Goal: Task Accomplishment & Management: Use online tool/utility

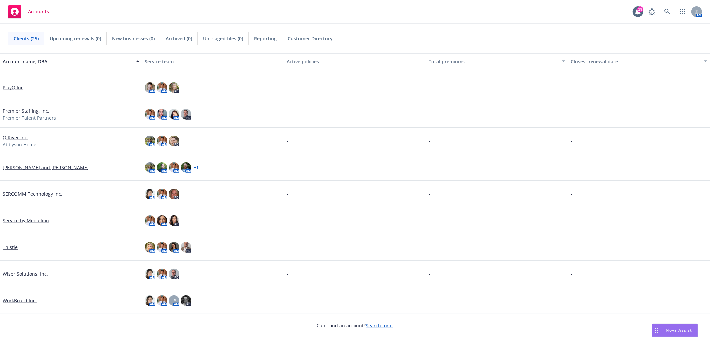
scroll to position [236, 0]
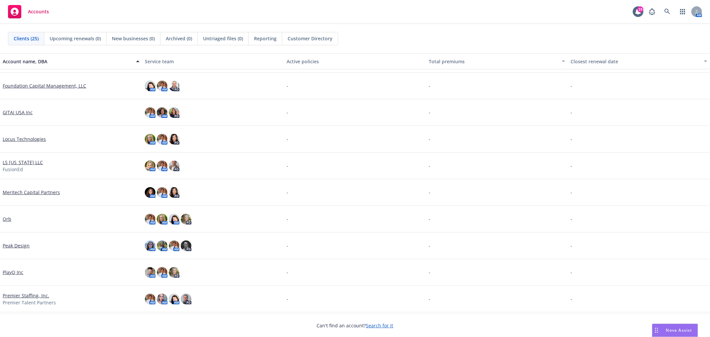
click at [9, 218] on link "Orb" at bounding box center [7, 218] width 9 height 7
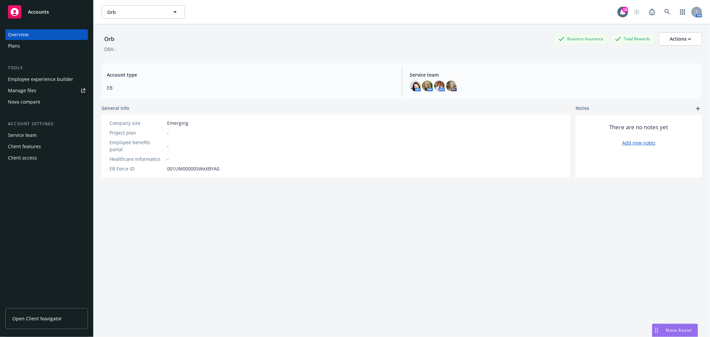
click at [44, 76] on div "Employee experience builder" at bounding box center [40, 79] width 65 height 11
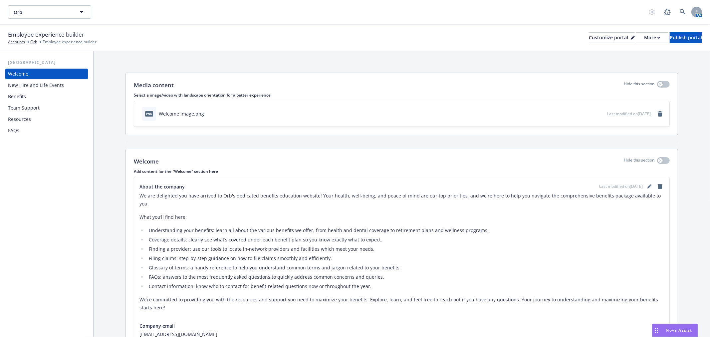
click at [53, 89] on div "New Hire and Life Events" at bounding box center [36, 85] width 56 height 11
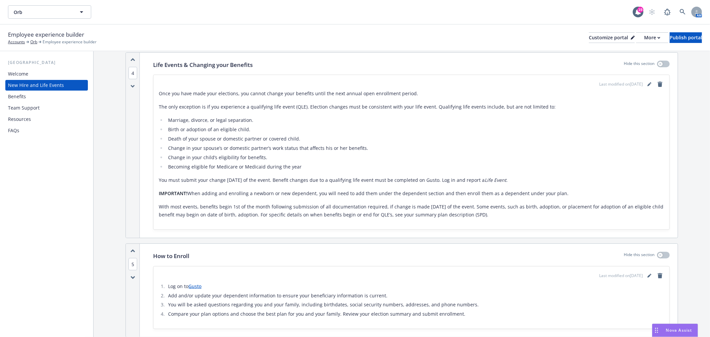
scroll to position [510, 0]
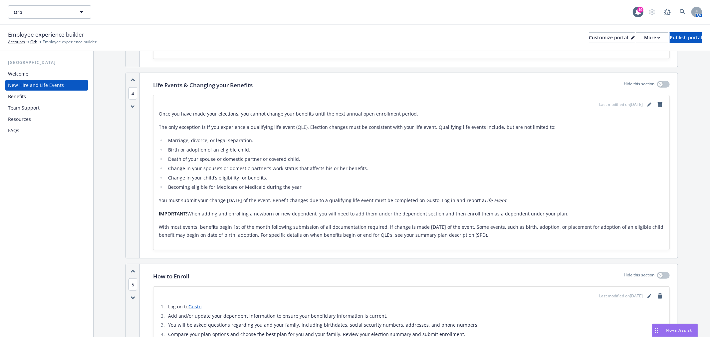
click at [45, 120] on div "Resources" at bounding box center [46, 119] width 77 height 11
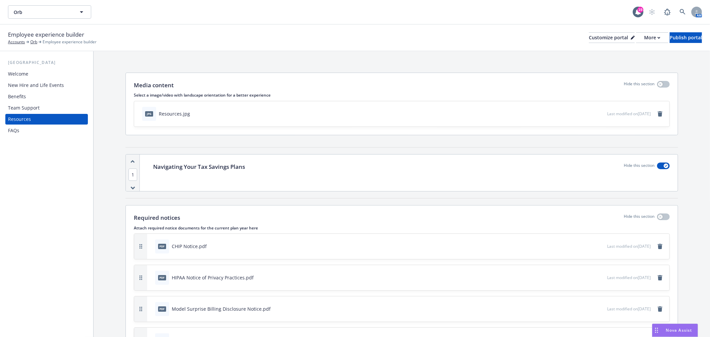
click at [34, 102] on div "Team Support" at bounding box center [24, 107] width 32 height 11
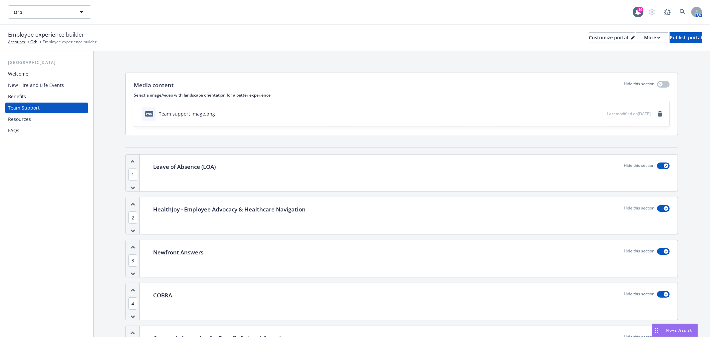
click at [37, 95] on div "Benefits" at bounding box center [46, 96] width 77 height 11
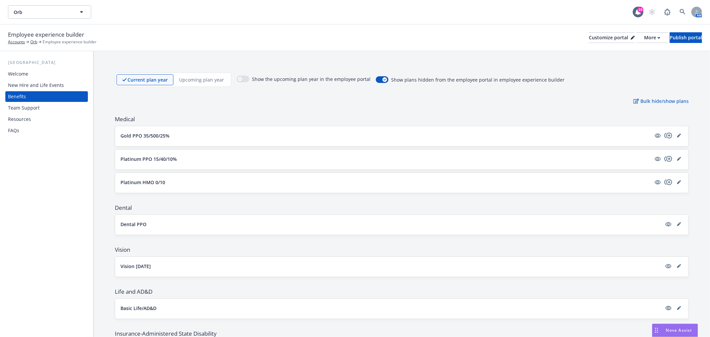
click at [202, 73] on div "Current plan year Upcoming plan year" at bounding box center [173, 80] width 116 height 14
click at [202, 77] on p "Upcoming plan year" at bounding box center [201, 79] width 45 height 7
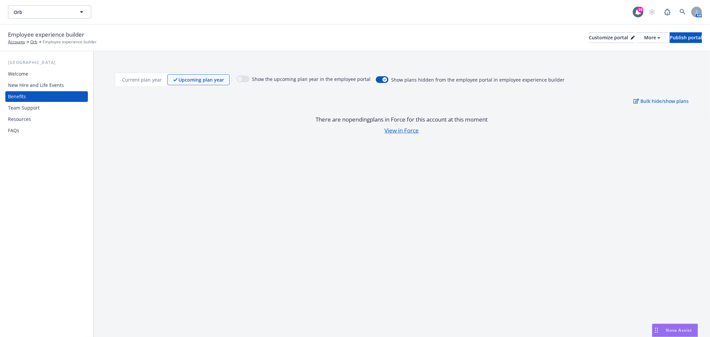
click at [35, 88] on div "New Hire and Life Events" at bounding box center [36, 85] width 56 height 11
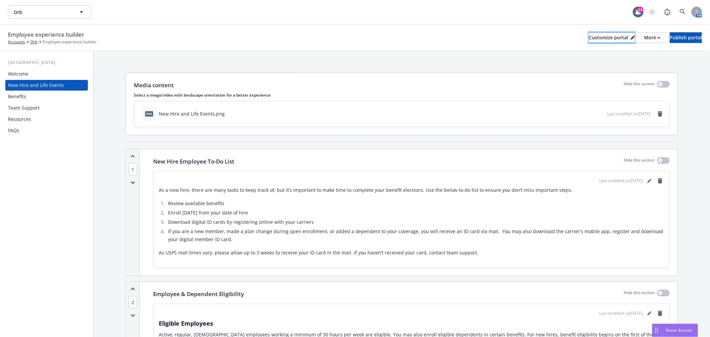
click at [591, 35] on div "Customize portal" at bounding box center [612, 38] width 46 height 10
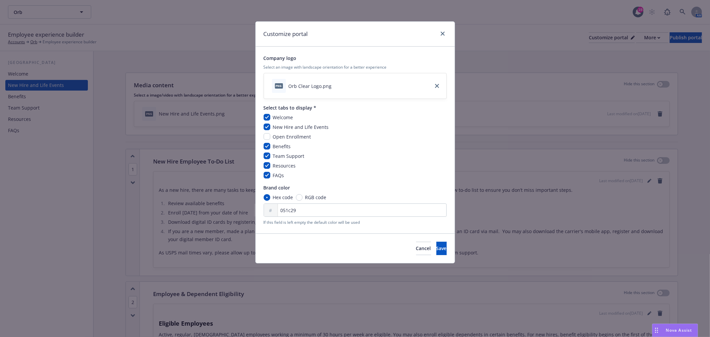
click at [285, 134] on span "Open Enrollment" at bounding box center [292, 136] width 38 height 6
click at [265, 135] on input "checkbox" at bounding box center [266, 136] width 7 height 7
checkbox input "true"
click at [438, 249] on button "Save" at bounding box center [441, 248] width 10 height 13
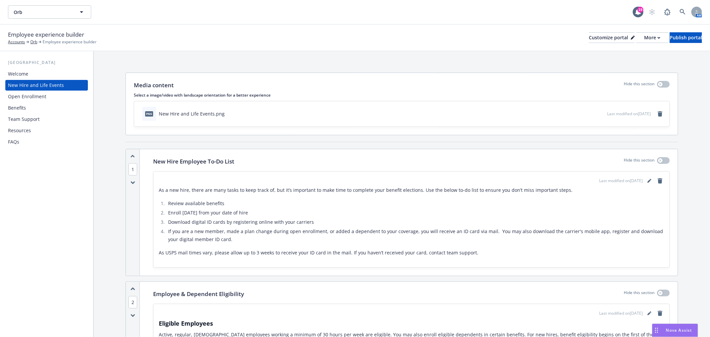
click at [61, 96] on div "Open Enrollment" at bounding box center [46, 96] width 77 height 11
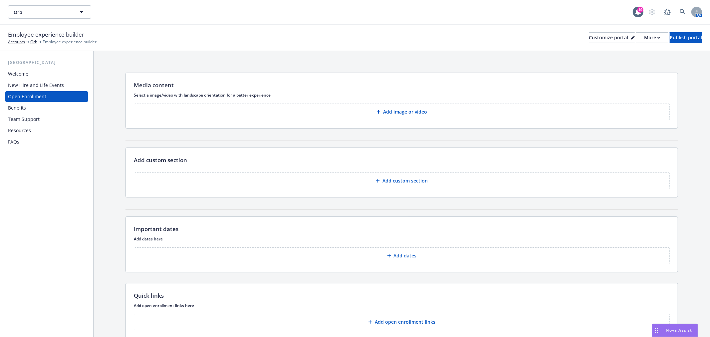
click at [184, 182] on button "Add custom section" at bounding box center [402, 180] width 536 height 17
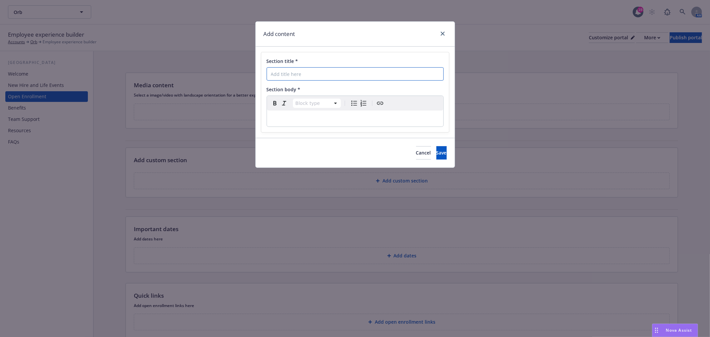
click at [348, 74] on input "Section title *" at bounding box center [354, 73] width 177 height 13
type input "What Do I Need To Do"
click at [378, 118] on p "editable markdown" at bounding box center [355, 118] width 168 height 8
click at [394, 124] on div "editable markdown" at bounding box center [355, 118] width 176 height 16
click at [373, 121] on p "editable markdown" at bounding box center [355, 118] width 168 height 8
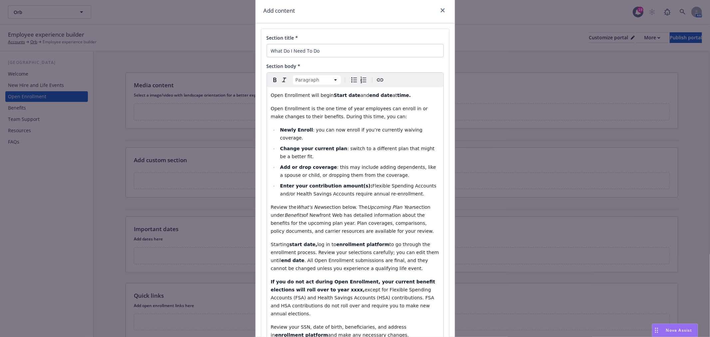
scroll to position [97, 0]
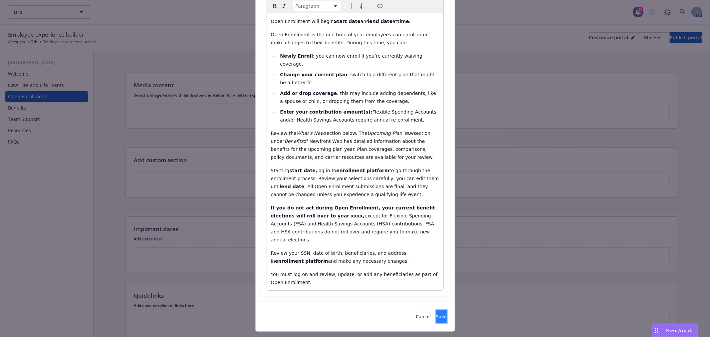
click at [436, 313] on span "Save" at bounding box center [441, 316] width 10 height 6
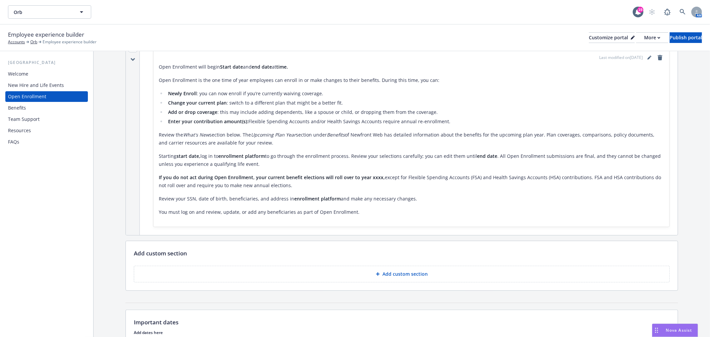
scroll to position [259, 0]
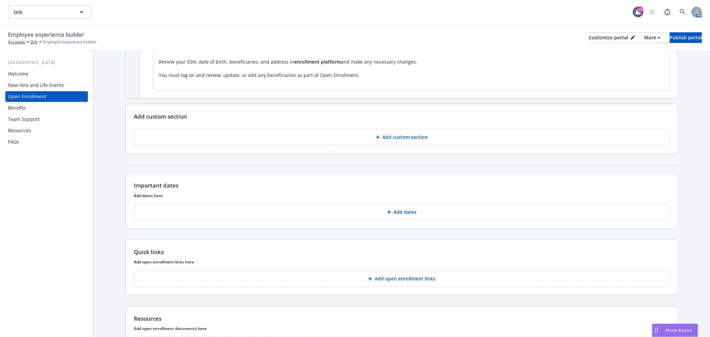
click at [393, 134] on p "Add custom section" at bounding box center [404, 137] width 45 height 7
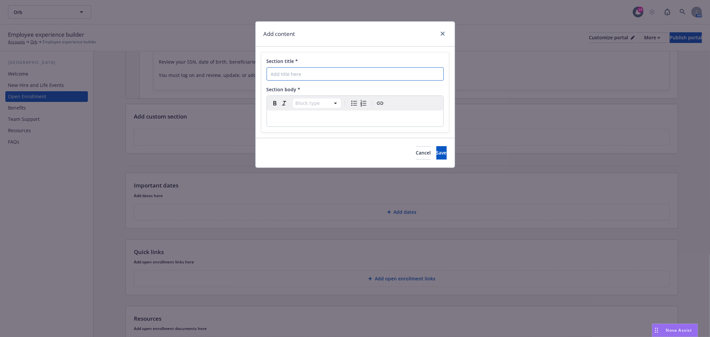
click at [320, 68] on input "Section title *" at bounding box center [354, 73] width 177 height 13
type input "What's New"
click at [343, 122] on p "editable markdown" at bounding box center [355, 118] width 168 height 8
click at [310, 123] on div "editable markdown" at bounding box center [355, 118] width 176 height 16
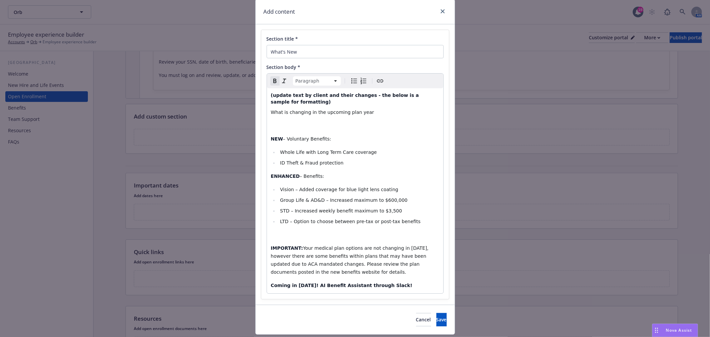
scroll to position [35, 0]
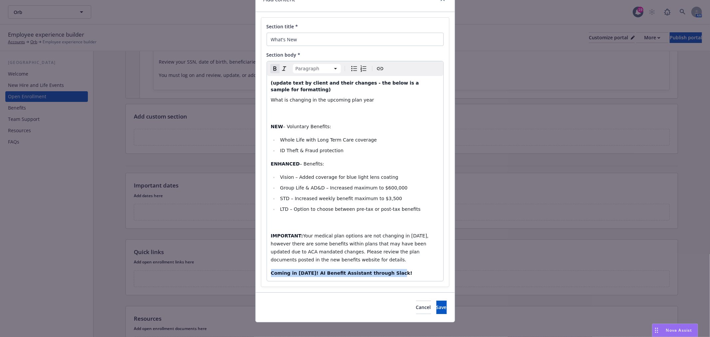
drag, startPoint x: 382, startPoint y: 264, endPoint x: 227, endPoint y: 269, distance: 154.8
click at [227, 269] on div "Add content Section title * What's New Section body * Paragraph Paragraph Headi…" at bounding box center [355, 168] width 710 height 337
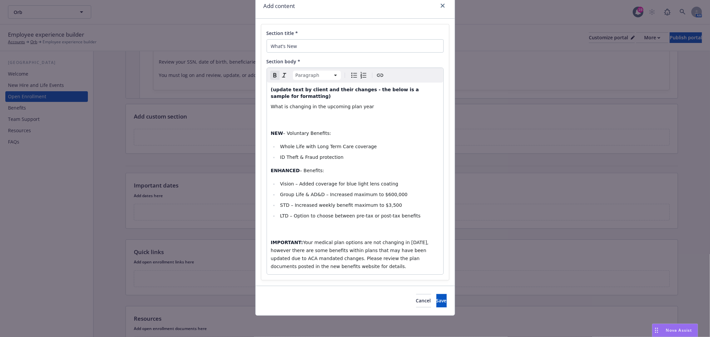
scroll to position [21, 0]
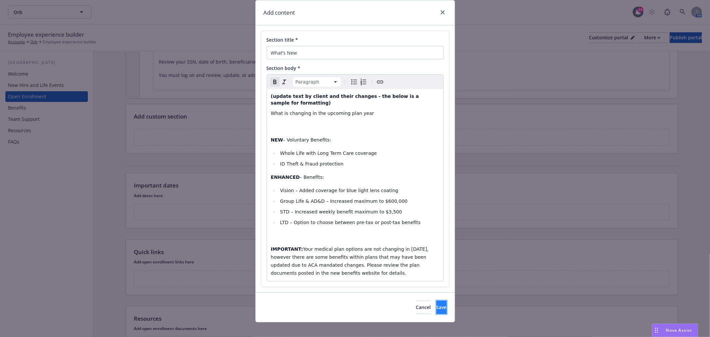
click at [439, 301] on button "Save" at bounding box center [441, 306] width 10 height 13
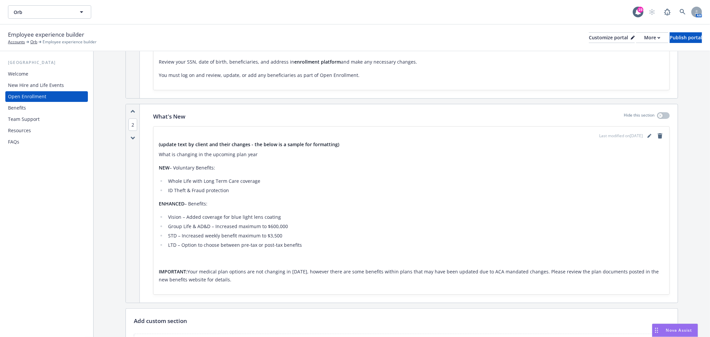
scroll to position [370, 0]
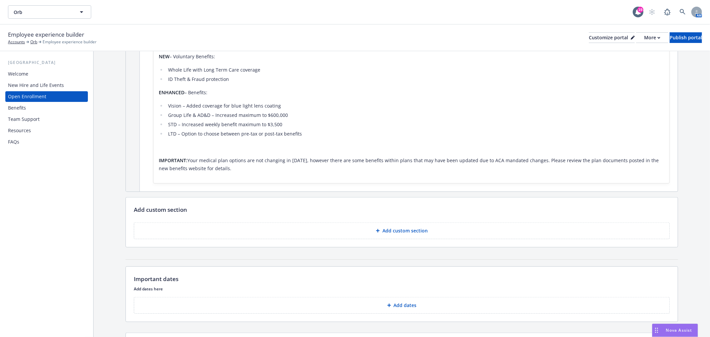
click at [430, 227] on button "Add custom section" at bounding box center [402, 230] width 536 height 17
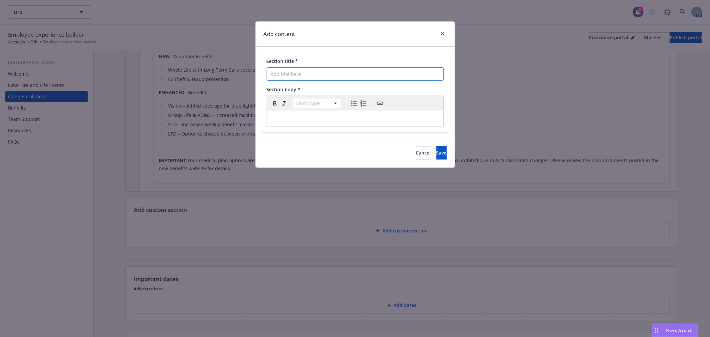
click at [366, 76] on input "Section title *" at bounding box center [354, 73] width 177 height 13
type input "Who Do I Contact for Benefit Related Open Enrollment Questions?"
click at [356, 117] on p "editable markdown" at bounding box center [355, 118] width 168 height 8
drag, startPoint x: 381, startPoint y: 121, endPoint x: 684, endPoint y: 111, distance: 302.6
click at [382, 121] on p "editable markdown" at bounding box center [355, 118] width 168 height 8
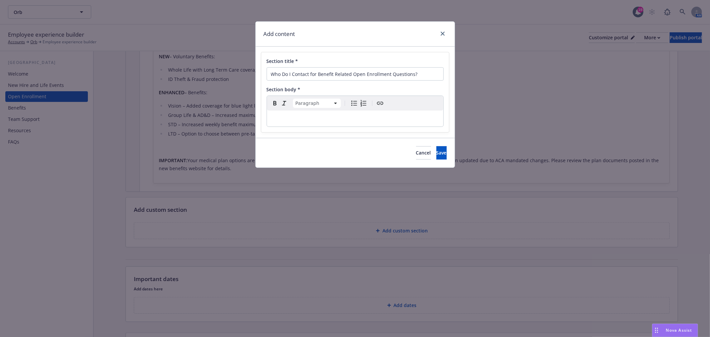
drag, startPoint x: 329, startPoint y: 121, endPoint x: 333, endPoint y: 120, distance: 4.1
click at [329, 121] on p "editable markdown" at bounding box center [355, 118] width 168 height 8
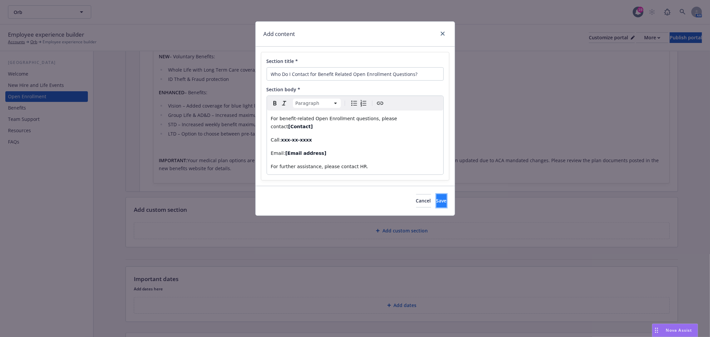
click at [439, 194] on button "Save" at bounding box center [441, 200] width 10 height 13
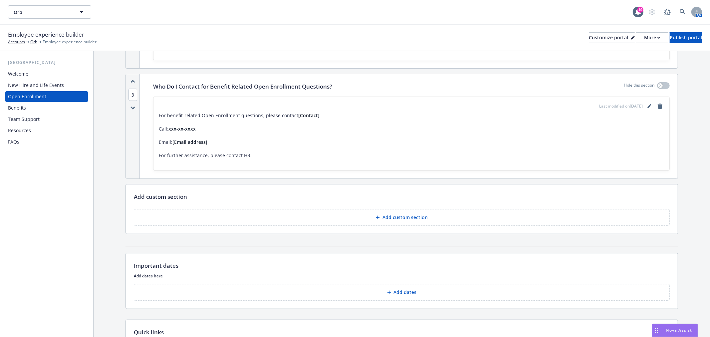
scroll to position [591, 0]
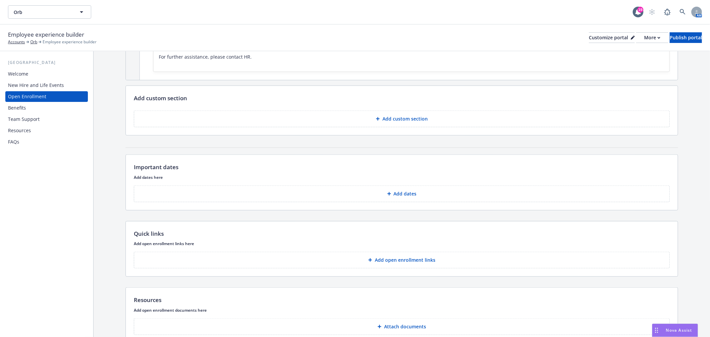
click at [391, 188] on button "Add dates" at bounding box center [402, 193] width 536 height 17
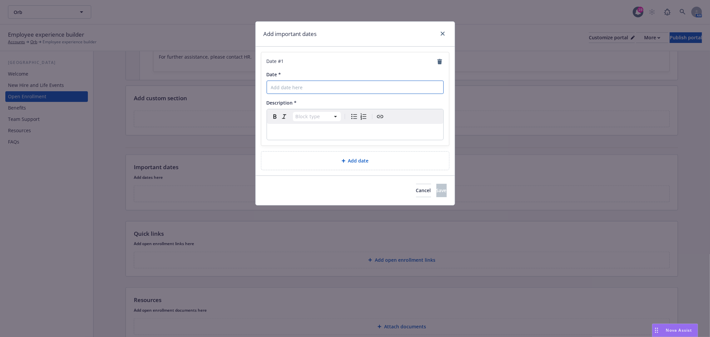
click at [330, 91] on input "Date *" at bounding box center [354, 87] width 177 height 13
click at [443, 30] on link "close" at bounding box center [442, 34] width 8 height 8
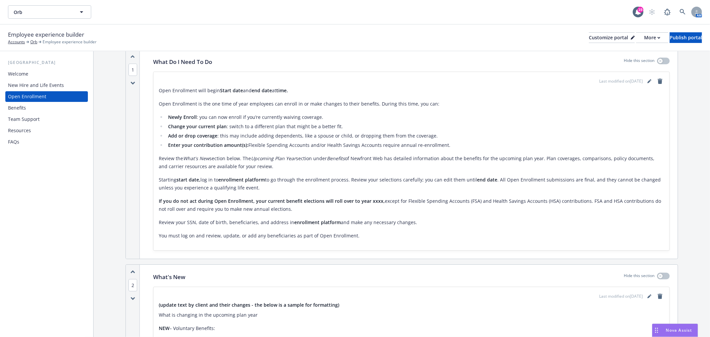
scroll to position [0, 0]
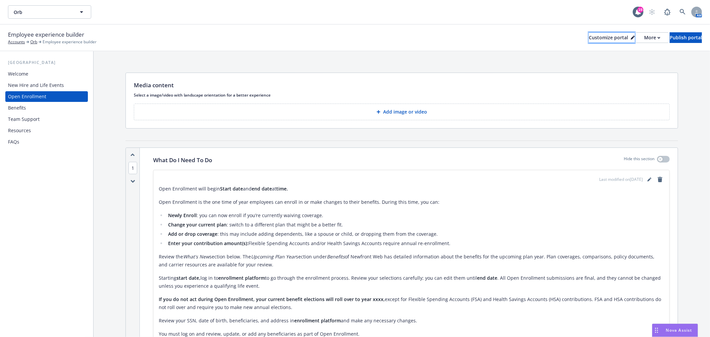
click at [597, 38] on div "Customize portal" at bounding box center [612, 38] width 46 height 10
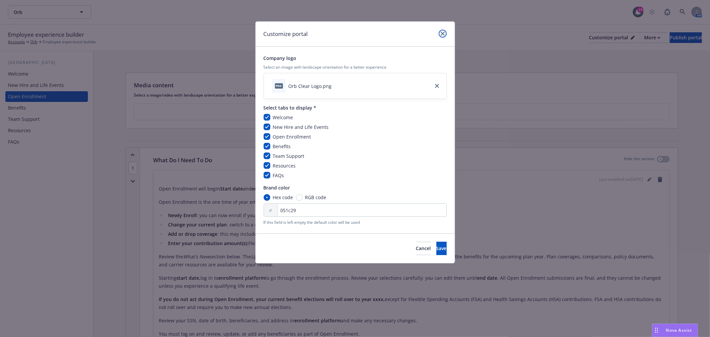
click at [440, 35] on link "close" at bounding box center [442, 34] width 8 height 8
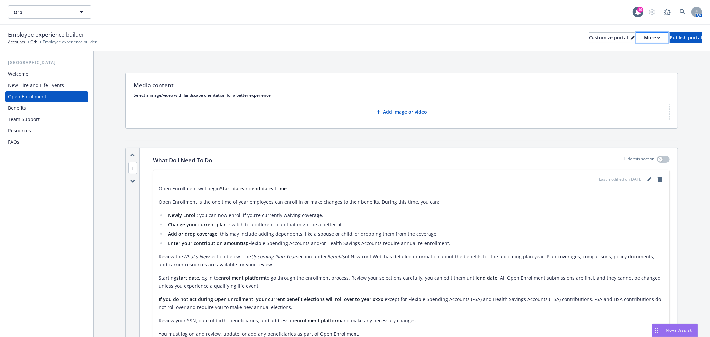
click at [636, 35] on button "More" at bounding box center [652, 37] width 32 height 11
click at [615, 61] on link "Copy portal link" at bounding box center [616, 65] width 61 height 13
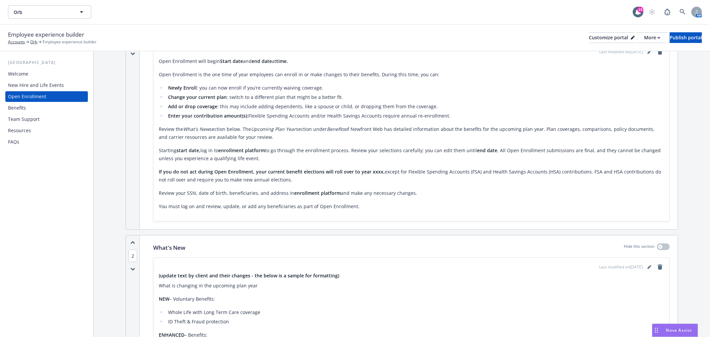
scroll to position [222, 0]
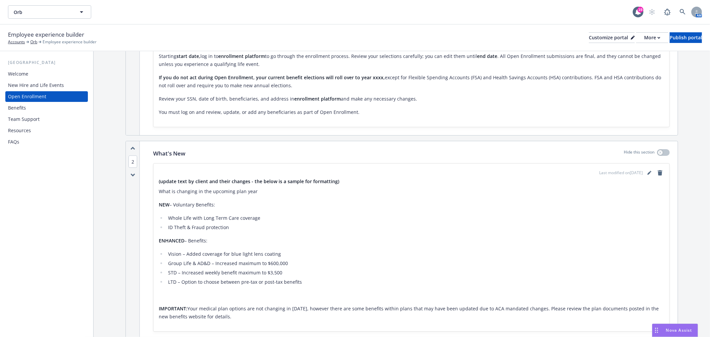
click at [378, 227] on li "ID Theft & Fraud protection​" at bounding box center [415, 227] width 498 height 8
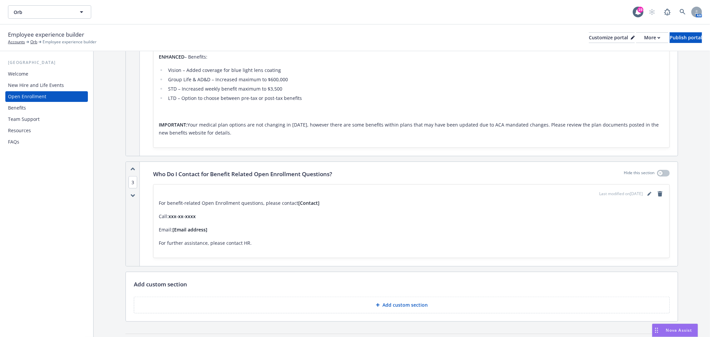
scroll to position [407, 0]
click at [647, 193] on icon "editPencil" at bounding box center [648, 192] width 3 height 3
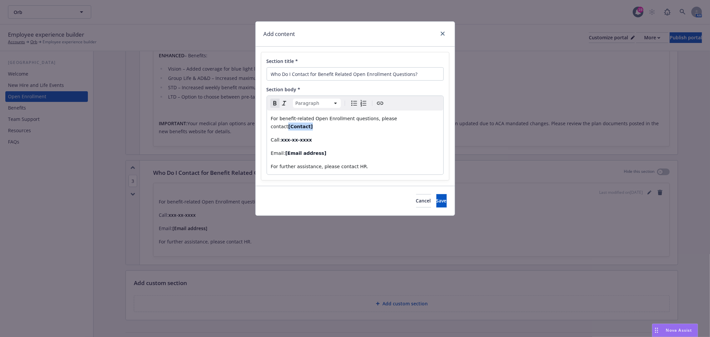
drag, startPoint x: 430, startPoint y: 117, endPoint x: 400, endPoint y: 116, distance: 30.0
click at [400, 116] on p "For benefit-related Open Enrollment questions, please contact [Contact]" at bounding box center [355, 122] width 168 height 16
drag, startPoint x: 323, startPoint y: 144, endPoint x: 257, endPoint y: 140, distance: 66.3
click at [257, 140] on div "Section title * Who Do I Contact for Benefit Related Open Enrollment Questions?…" at bounding box center [355, 116] width 199 height 139
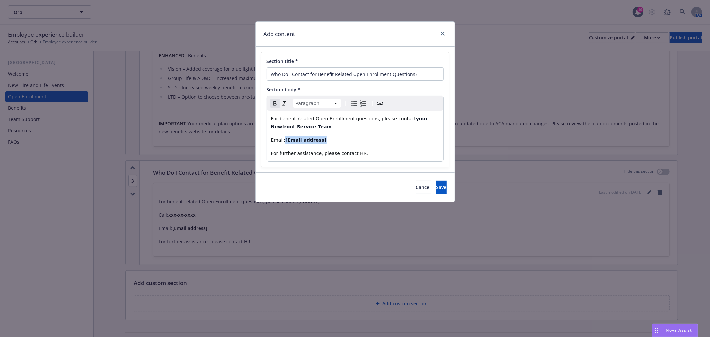
drag, startPoint x: 332, startPoint y: 138, endPoint x: 284, endPoint y: 140, distance: 47.9
click at [284, 140] on p "Email: [Email address]" at bounding box center [355, 140] width 168 height 8
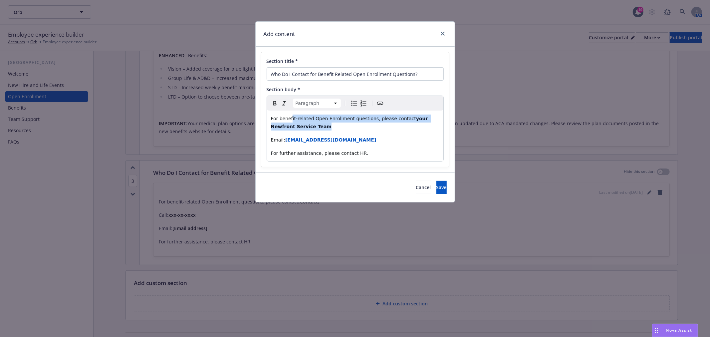
drag, startPoint x: 378, startPoint y: 127, endPoint x: 290, endPoint y: 112, distance: 88.4
click at [290, 112] on div "For benefit-related Open Enrollment questions, please contact your Newfront Ser…" at bounding box center [355, 135] width 176 height 51
click at [272, 104] on icon "Bold" at bounding box center [275, 103] width 8 height 8
click at [272, 104] on icon "Remove bold" at bounding box center [275, 103] width 8 height 8
drag, startPoint x: 352, startPoint y: 154, endPoint x: 345, endPoint y: 153, distance: 6.7
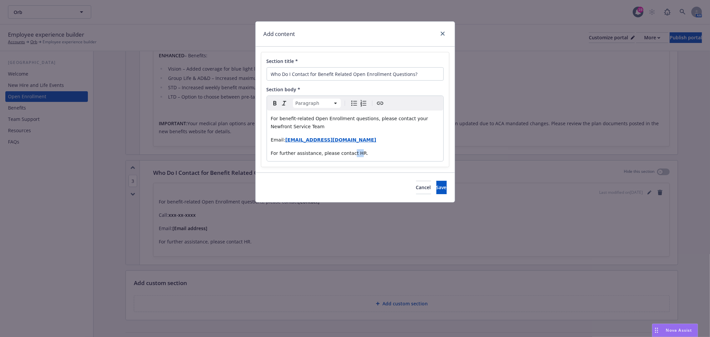
click at [345, 153] on span "For further assistance, please contact HR." at bounding box center [319, 152] width 97 height 5
drag, startPoint x: 353, startPoint y: 153, endPoint x: 348, endPoint y: 152, distance: 4.8
click at [348, 152] on span "For further assistance, please contact HR." at bounding box center [319, 152] width 97 height 5
click at [441, 187] on button "Save" at bounding box center [441, 187] width 10 height 13
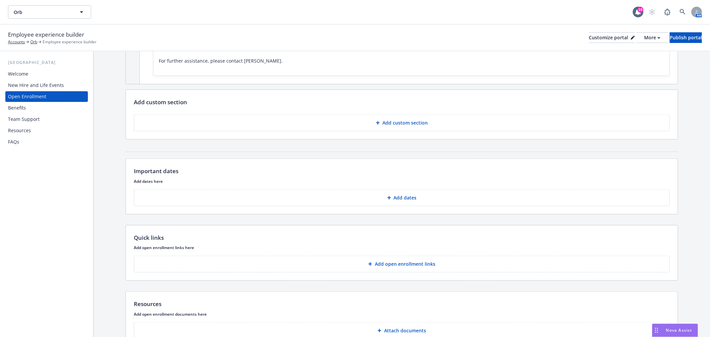
scroll to position [611, 0]
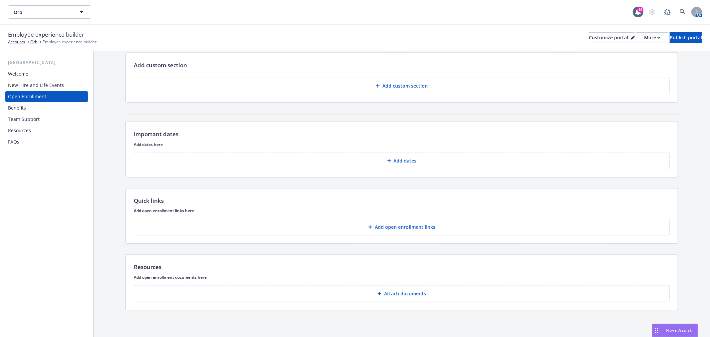
click at [384, 225] on p "Add open enrollment links" at bounding box center [405, 227] width 61 height 7
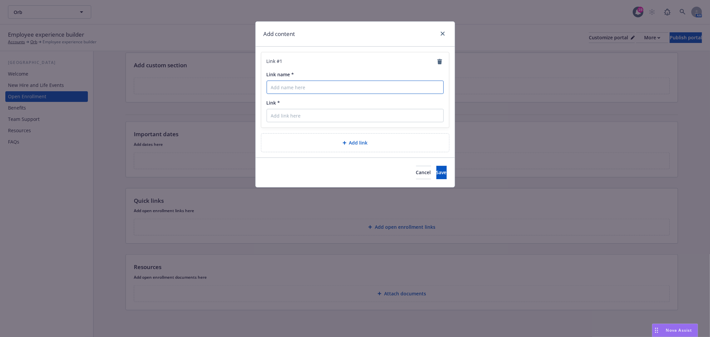
click at [306, 90] on input "Link name *" at bounding box center [354, 87] width 177 height 13
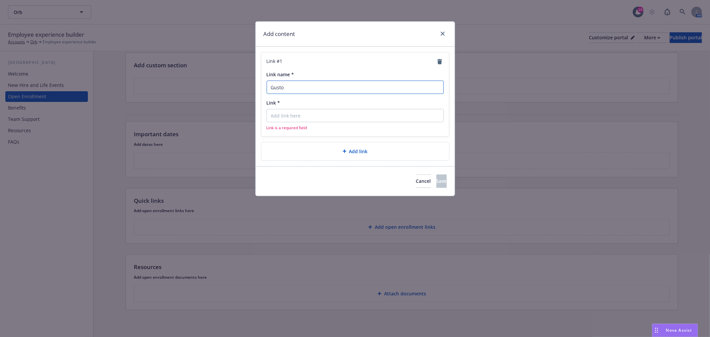
type input "Gusto"
click at [312, 111] on input "Link *" at bounding box center [354, 115] width 177 height 13
paste input "https://gusto.com/"
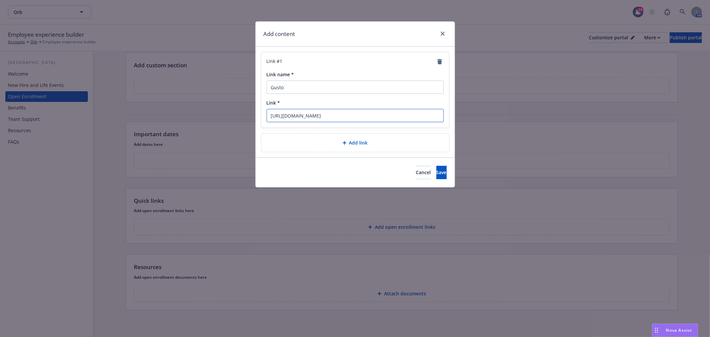
type input "https://gusto.com/"
click at [442, 165] on div "Cancel Save" at bounding box center [355, 172] width 199 height 30
click at [440, 170] on button "Save" at bounding box center [441, 172] width 10 height 13
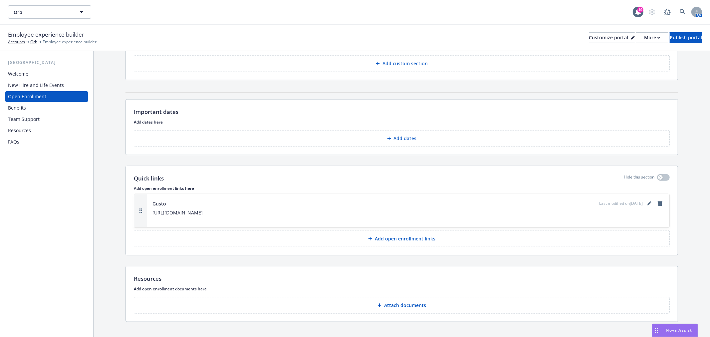
scroll to position [645, 0]
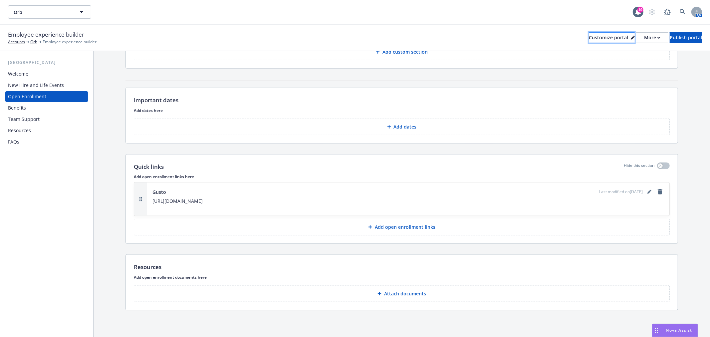
click at [589, 41] on div "Customize portal" at bounding box center [612, 38] width 46 height 10
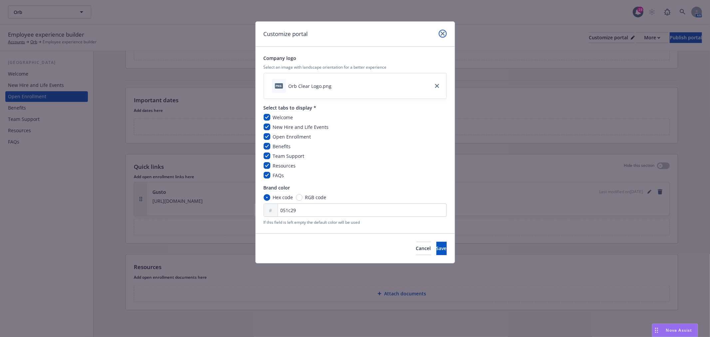
click at [439, 32] on link "close" at bounding box center [442, 34] width 8 height 8
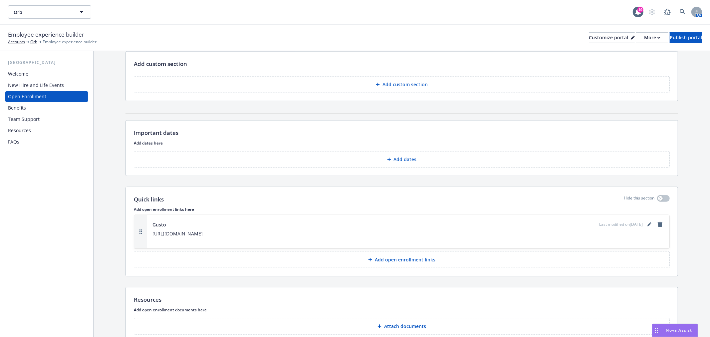
scroll to position [571, 0]
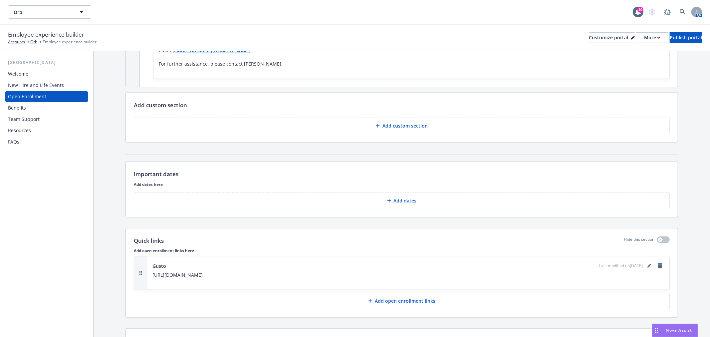
click at [394, 197] on p "Add dates" at bounding box center [405, 200] width 23 height 7
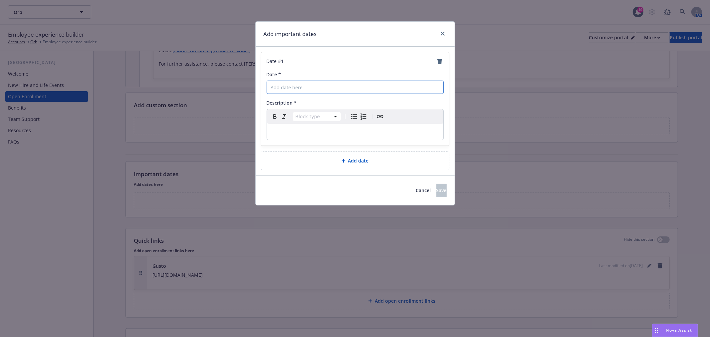
click at [342, 85] on input "Date *" at bounding box center [354, 87] width 177 height 13
type input "TBD"
click at [332, 134] on p "editable markdown" at bounding box center [355, 132] width 168 height 8
click at [337, 166] on div "Add date" at bounding box center [355, 160] width 188 height 18
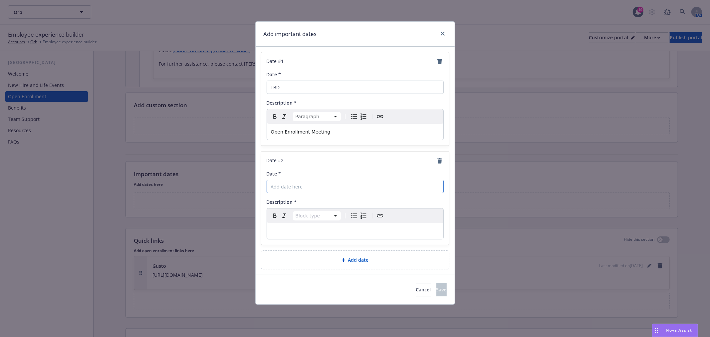
click at [351, 184] on input "Date *" at bounding box center [354, 186] width 177 height 13
type input "TBD"
drag, startPoint x: 327, startPoint y: 129, endPoint x: 310, endPoint y: 129, distance: 17.3
click at [310, 129] on p "Open Enrollment Meeting" at bounding box center [355, 132] width 168 height 8
click at [316, 226] on div "editable markdown" at bounding box center [355, 231] width 176 height 16
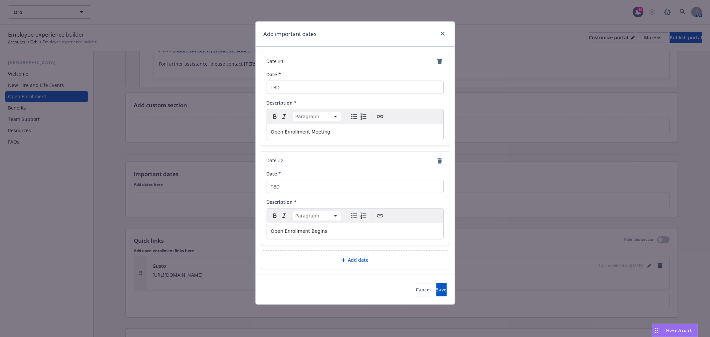
click at [348, 259] on span "Add date" at bounding box center [358, 259] width 21 height 7
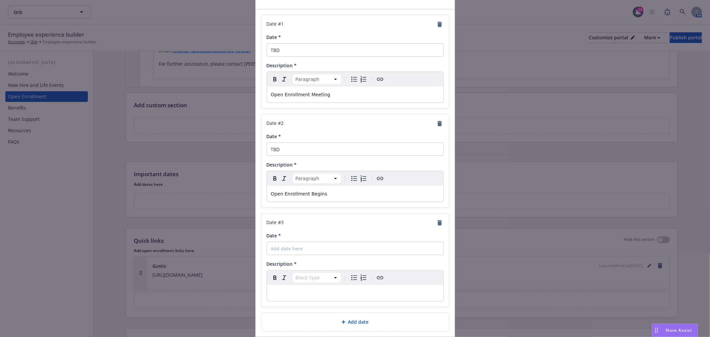
scroll to position [88, 0]
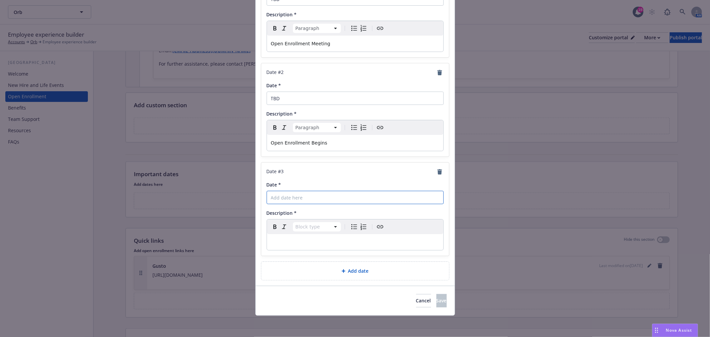
click at [294, 192] on input "Date *" at bounding box center [354, 197] width 177 height 13
type input "TBD"
click at [307, 235] on div "editable markdown" at bounding box center [355, 242] width 176 height 16
click at [436, 301] on button "Save" at bounding box center [441, 300] width 10 height 13
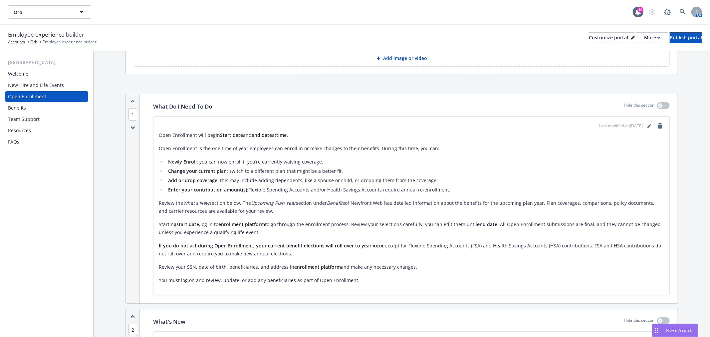
scroll to position [17, 0]
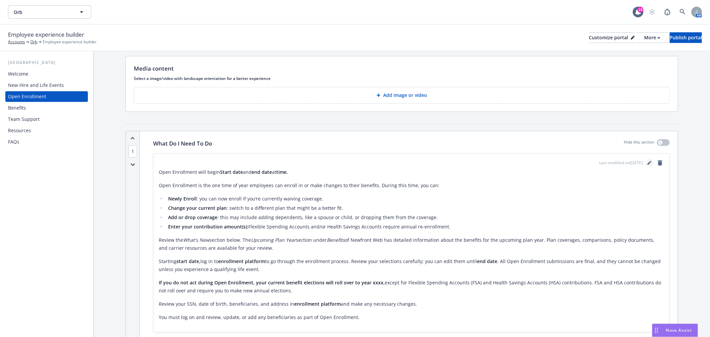
click at [647, 164] on icon "editPencil" at bounding box center [648, 162] width 3 height 3
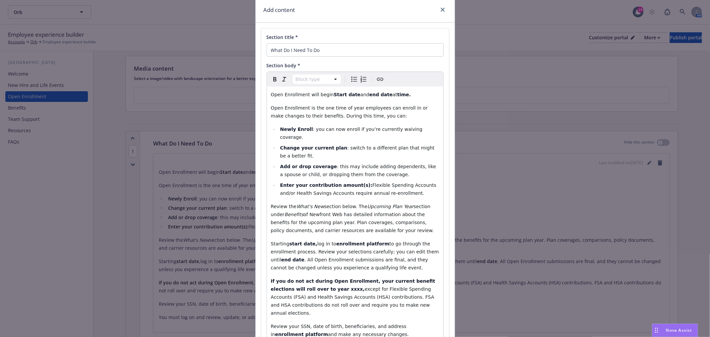
scroll to position [37, 0]
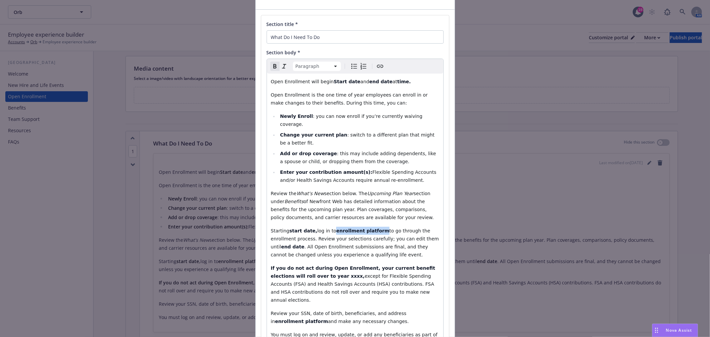
drag, startPoint x: 327, startPoint y: 221, endPoint x: 373, endPoint y: 218, distance: 45.3
click at [373, 227] on p "Starting start date, log in to enrollment platform to go through the enrollment…" at bounding box center [355, 243] width 168 height 32
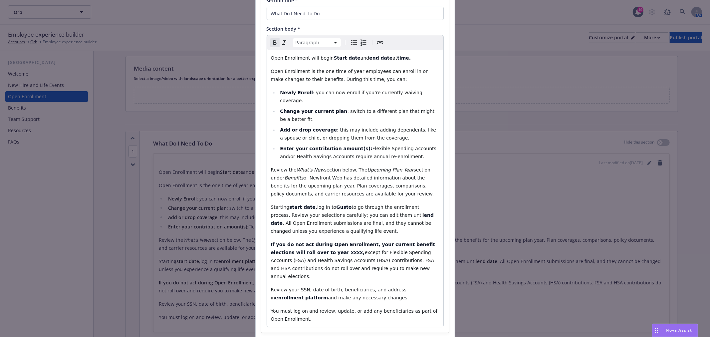
scroll to position [74, 0]
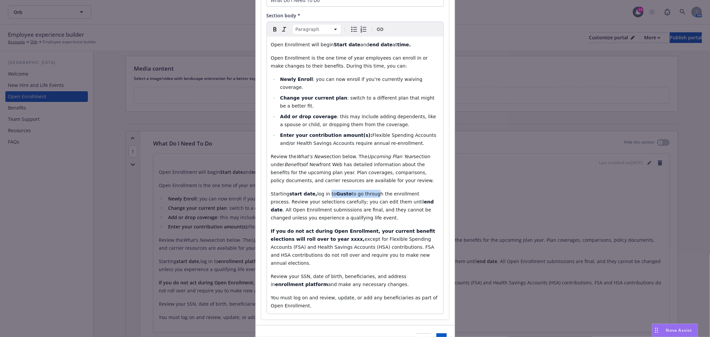
drag, startPoint x: 364, startPoint y: 186, endPoint x: 321, endPoint y: 185, distance: 43.6
click at [321, 190] on p "Starting start date, log in to Gusto to go through the enrollment process. Revi…" at bounding box center [355, 206] width 168 height 32
click at [272, 28] on icon "Bold" at bounding box center [275, 29] width 8 height 8
drag, startPoint x: 286, startPoint y: 268, endPoint x: 392, endPoint y: 254, distance: 106.5
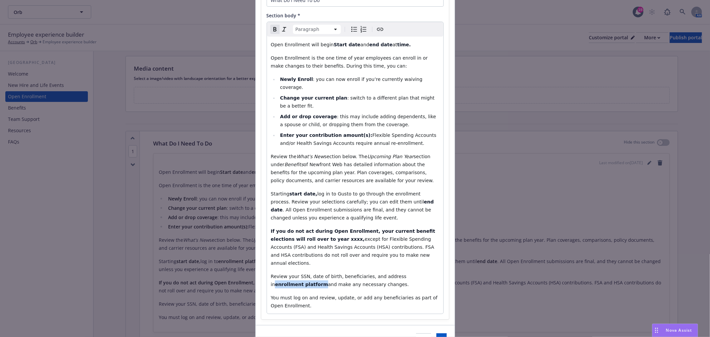
click at [392, 254] on div "Open Enrollment will begin Start date and end date at time. Open Enrollment is …" at bounding box center [355, 175] width 176 height 277
drag, startPoint x: 423, startPoint y: 266, endPoint x: 329, endPoint y: 252, distance: 94.2
click at [329, 252] on div "Open Enrollment will begin Start date and end date at time. Open Enrollment is …" at bounding box center [355, 175] width 176 height 277
click at [273, 29] on icon "Bold" at bounding box center [275, 29] width 8 height 8
click at [273, 29] on icon "Remove bold" at bounding box center [275, 29] width 8 height 8
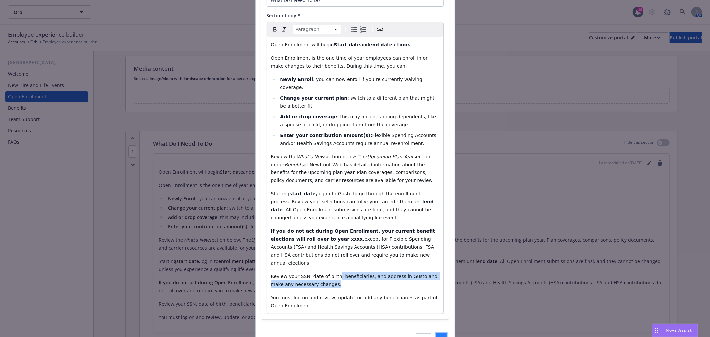
click at [436, 336] on span "Save" at bounding box center [441, 339] width 10 height 6
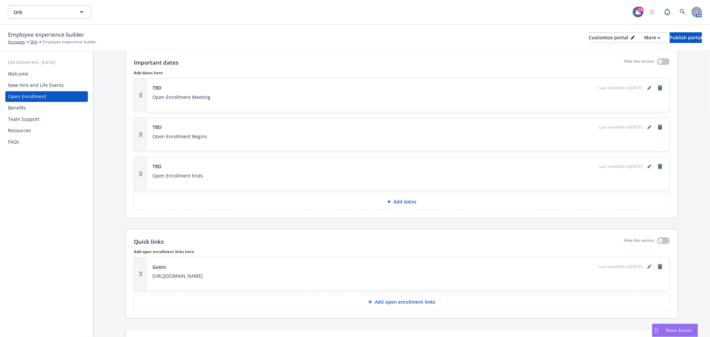
scroll to position [758, 0]
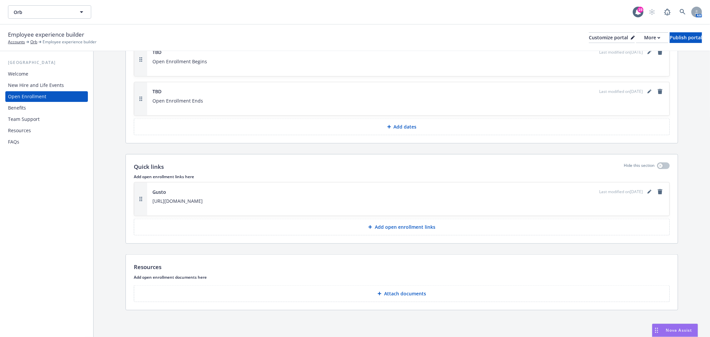
click at [52, 84] on div "New Hire and Life Events" at bounding box center [36, 85] width 56 height 11
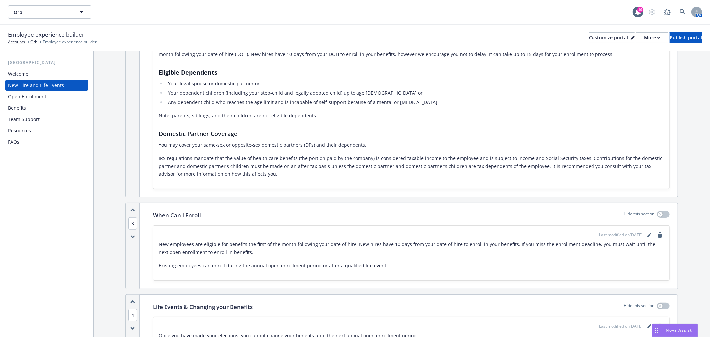
scroll to position [295, 0]
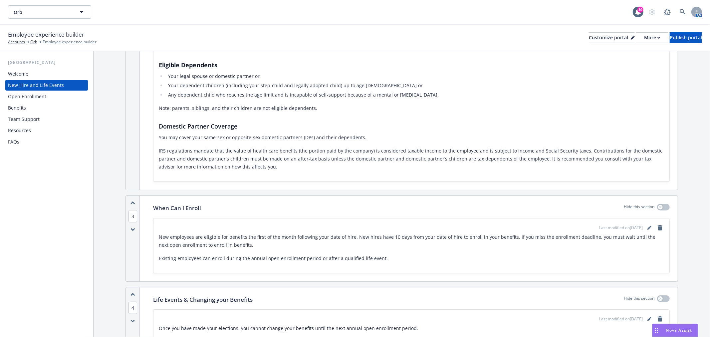
click at [49, 93] on div "Open Enrollment" at bounding box center [46, 96] width 77 height 11
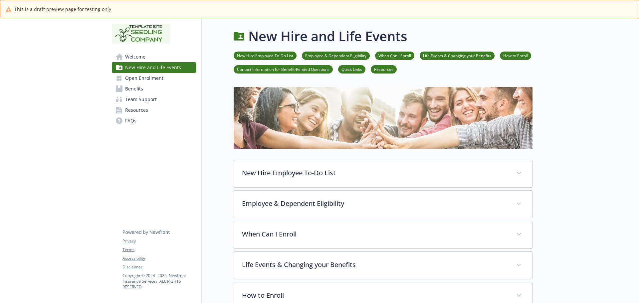
click at [175, 74] on link "Open Enrollment" at bounding box center [154, 78] width 84 height 11
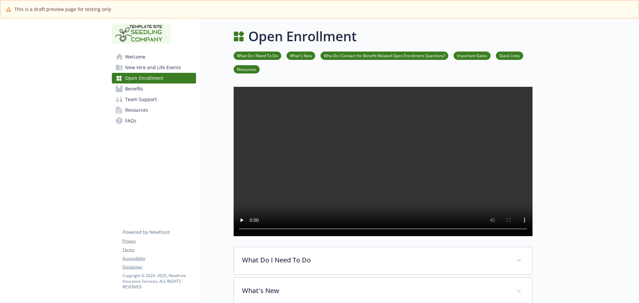
scroll to position [166, 0]
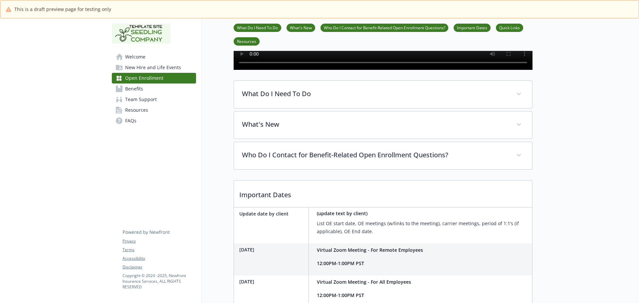
click at [491, 98] on div "What Do I Need To Do Open Enrollment will begin Start date and end date at time…" at bounding box center [383, 176] width 299 height 512
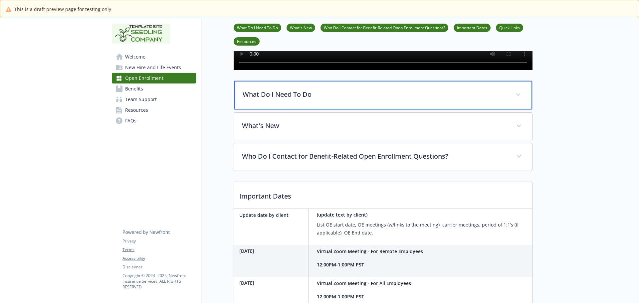
click at [491, 104] on div "What Do I Need To Do" at bounding box center [383, 95] width 298 height 29
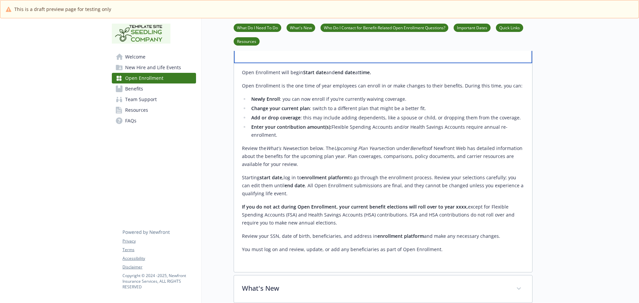
scroll to position [299, 0]
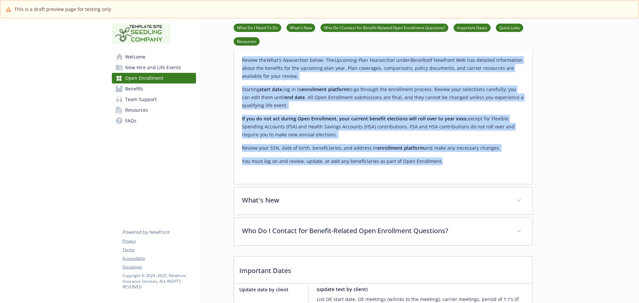
drag, startPoint x: 456, startPoint y: 188, endPoint x: 258, endPoint y: 57, distance: 237.7
click at [258, 57] on div "Open Enrollment will begin Start date and end date at time. Open Enrollment is …" at bounding box center [383, 75] width 282 height 201
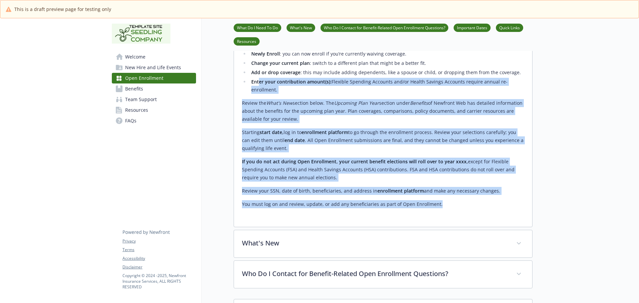
scroll to position [200, 0]
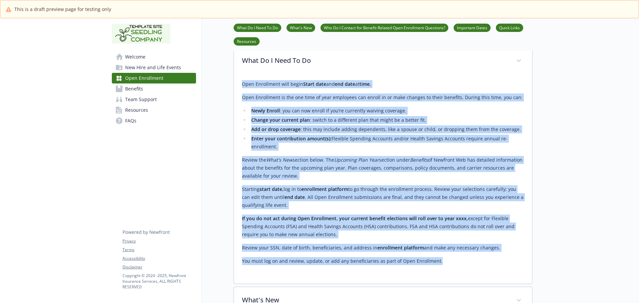
drag, startPoint x: 241, startPoint y: 100, endPoint x: 449, endPoint y: 283, distance: 277.5
click at [449, 283] on div "Open Enrollment will begin Start date and end date at time. Open Enrollment is …" at bounding box center [383, 179] width 298 height 209
click at [367, 180] on p "Review the What's New section below. The Upcoming Plan Year section under Benef…" at bounding box center [383, 168] width 282 height 24
drag, startPoint x: 238, startPoint y: 102, endPoint x: 467, endPoint y: 277, distance: 289.1
click at [469, 284] on div "Open Enrollment will begin Start date and end date at time. Open Enrollment is …" at bounding box center [383, 179] width 298 height 209
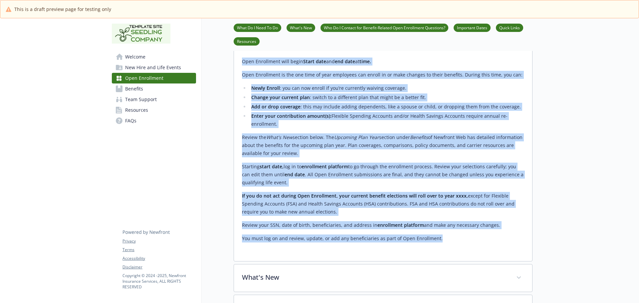
scroll to position [233, 0]
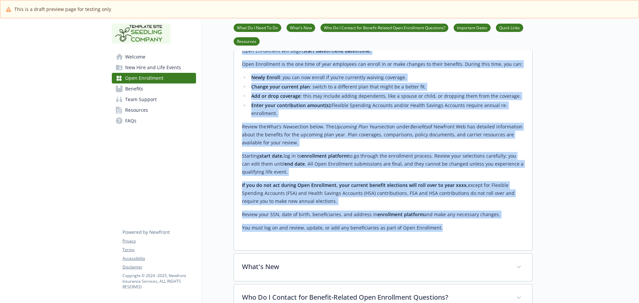
copy div "Open Enrollment will begin Start date and end date at time. Open Enrollment is …"
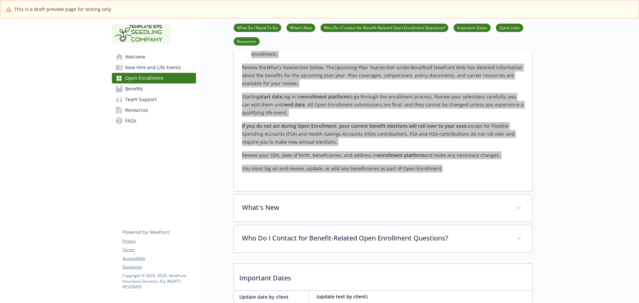
scroll to position [366, 0]
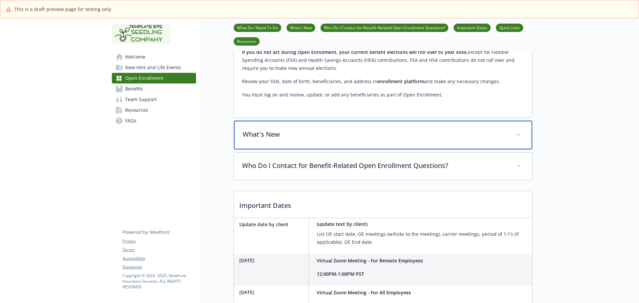
click at [332, 142] on div "What's New" at bounding box center [383, 135] width 298 height 29
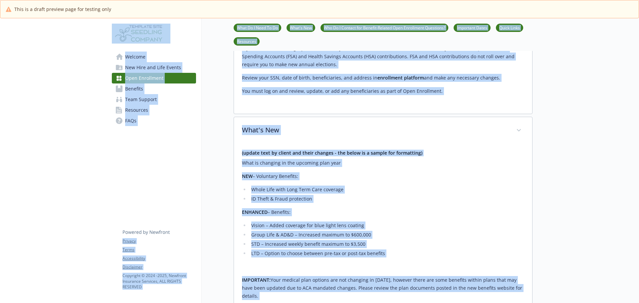
scroll to position [309, 0]
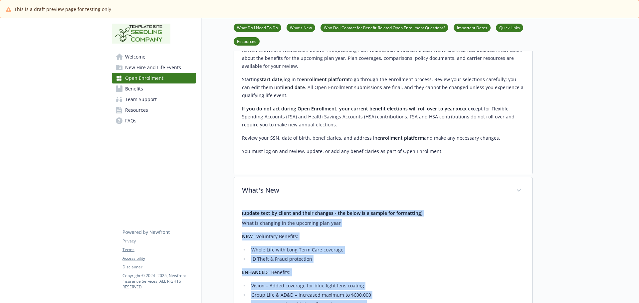
drag, startPoint x: 387, startPoint y: 194, endPoint x: 242, endPoint y: 230, distance: 149.8
click at [242, 230] on div "(update text by client and their changes - the below is a sample for formatting…" at bounding box center [383, 292] width 282 height 164
copy div "(update text by client and their changes - the below is a sample for formatting…"
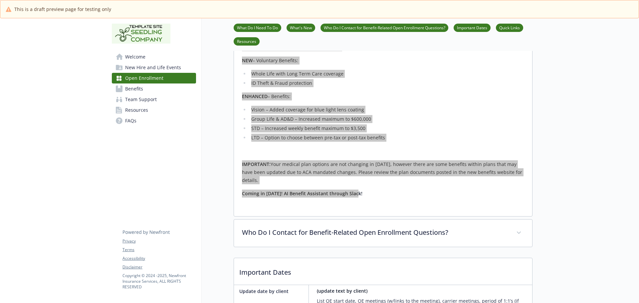
scroll to position [576, 0]
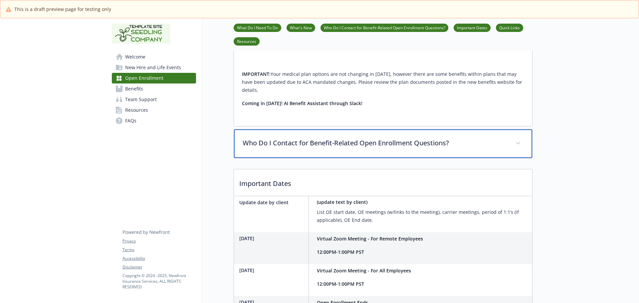
click at [436, 144] on div "Who Do I Contact for Benefit-Related Open Enrollment Questions?" at bounding box center [383, 143] width 298 height 29
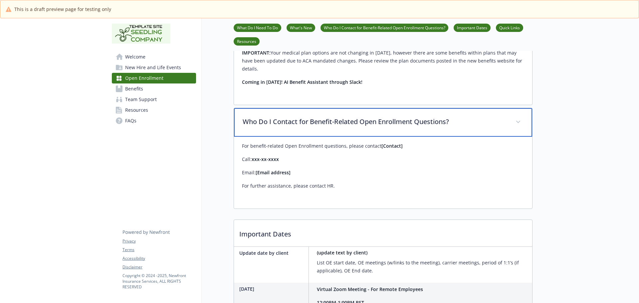
scroll to position [609, 0]
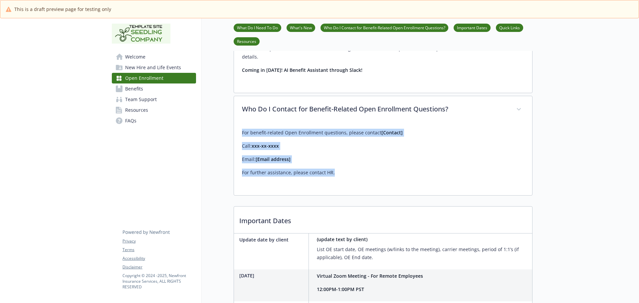
drag, startPoint x: 381, startPoint y: 194, endPoint x: 205, endPoint y: 138, distance: 185.3
copy div "For benefit-related Open Enrollment questions, please contact [Contact] Call: x…"
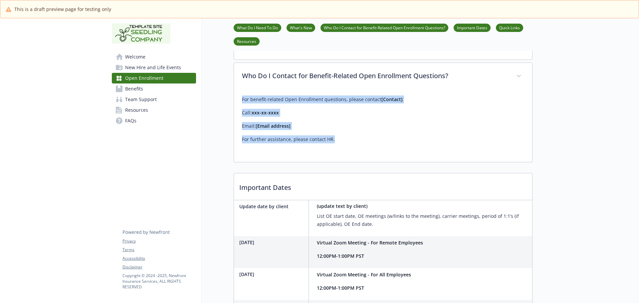
click at [402, 154] on div "For benefit-related Open Enrollment questions, please contact [Contact] Call: x…" at bounding box center [383, 122] width 282 height 64
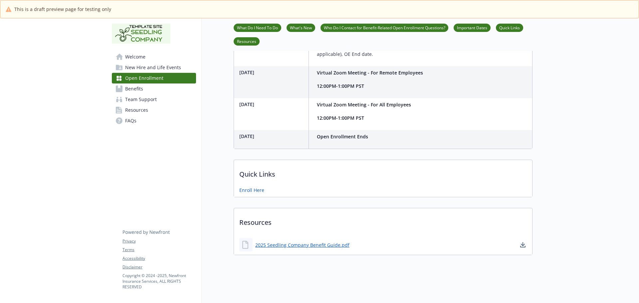
scroll to position [828, 0]
click at [319, 241] on link "2025 Seedling Company Benefit Guide.pdf" at bounding box center [302, 245] width 95 height 8
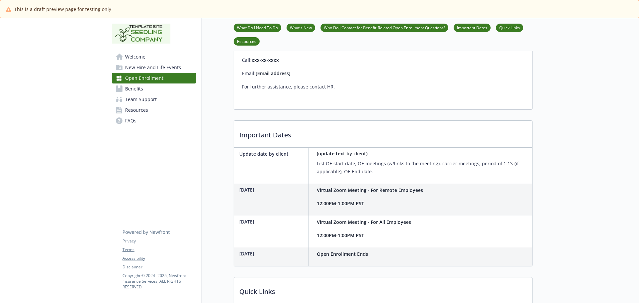
scroll to position [728, 0]
